Goal: Information Seeking & Learning: Learn about a topic

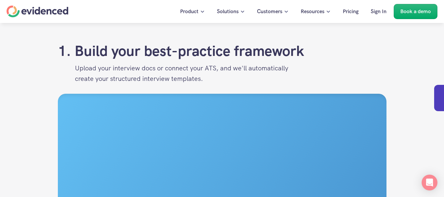
scroll to position [677, 0]
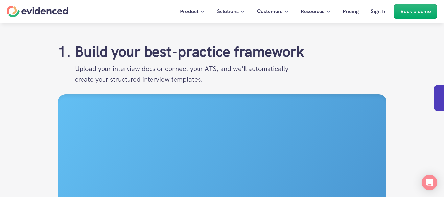
click at [254, 60] on h2 "1. Build your best-practice framework" at bounding box center [222, 51] width 329 height 17
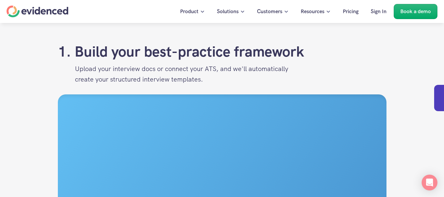
click at [254, 60] on h2 "1. Build your best-practice framework" at bounding box center [222, 51] width 329 height 17
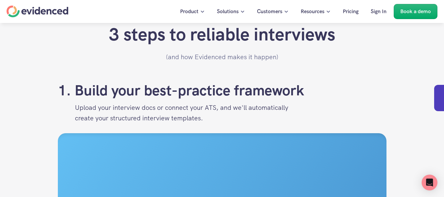
scroll to position [638, 0]
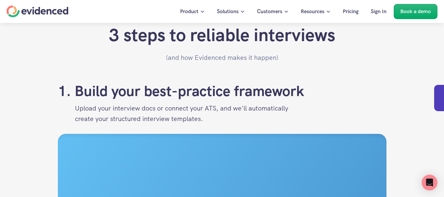
click at [110, 46] on h2 "3 steps to reliable interviews" at bounding box center [222, 34] width 227 height 21
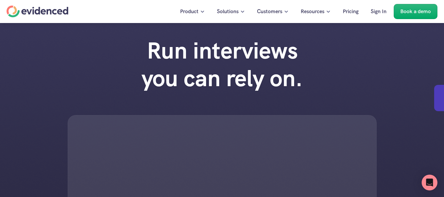
scroll to position [0, 0]
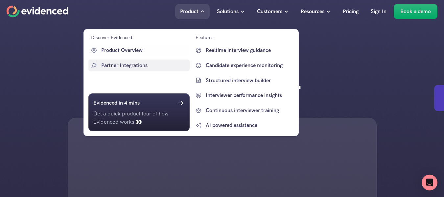
click at [145, 63] on p "Partner Integrations" at bounding box center [144, 65] width 87 height 9
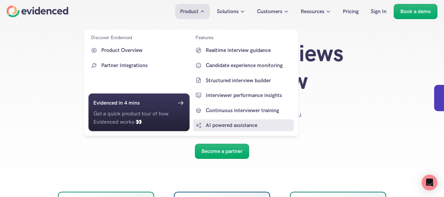
drag, startPoint x: 205, startPoint y: 43, endPoint x: 268, endPoint y: 128, distance: 105.9
click at [268, 128] on div "Features Realtime interview guidance Candidate experience monitoring Structured…" at bounding box center [243, 82] width 101 height 97
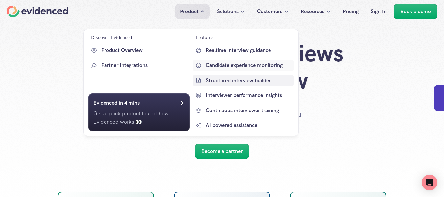
drag, startPoint x: 297, startPoint y: 112, endPoint x: 216, endPoint y: 63, distance: 94.4
click at [216, 63] on div "Discover Evidenced Product Overview Partner Integrations Evidenced in 4 mins Ge…" at bounding box center [191, 82] width 215 height 107
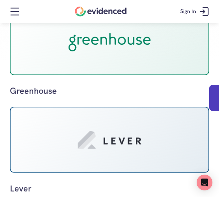
scroll to position [80, 0]
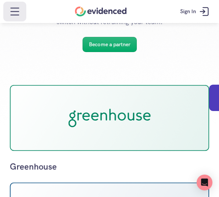
click at [13, 16] on icon at bounding box center [14, 11] width 13 height 13
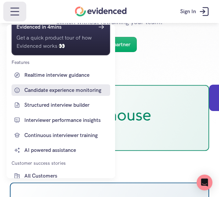
scroll to position [54, 0]
